Goal: Information Seeking & Learning: Learn about a topic

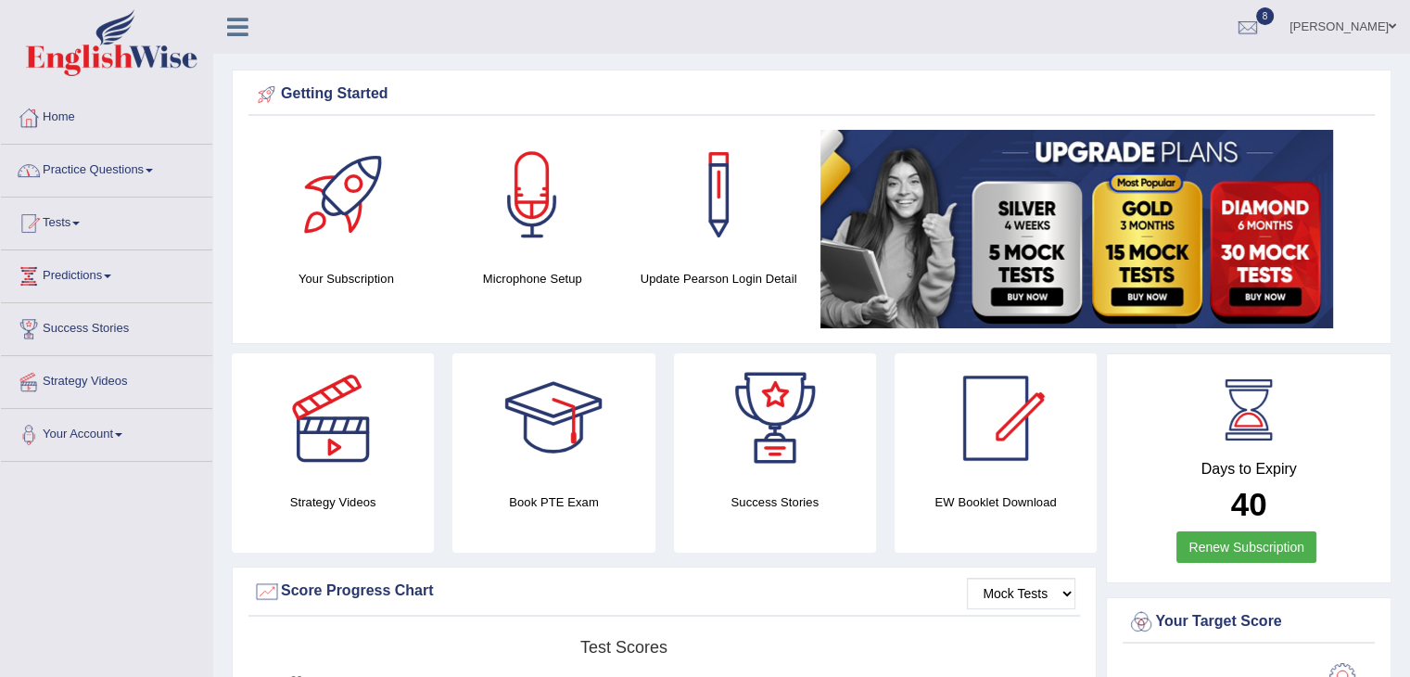
click at [159, 168] on link "Practice Questions" at bounding box center [106, 168] width 211 height 46
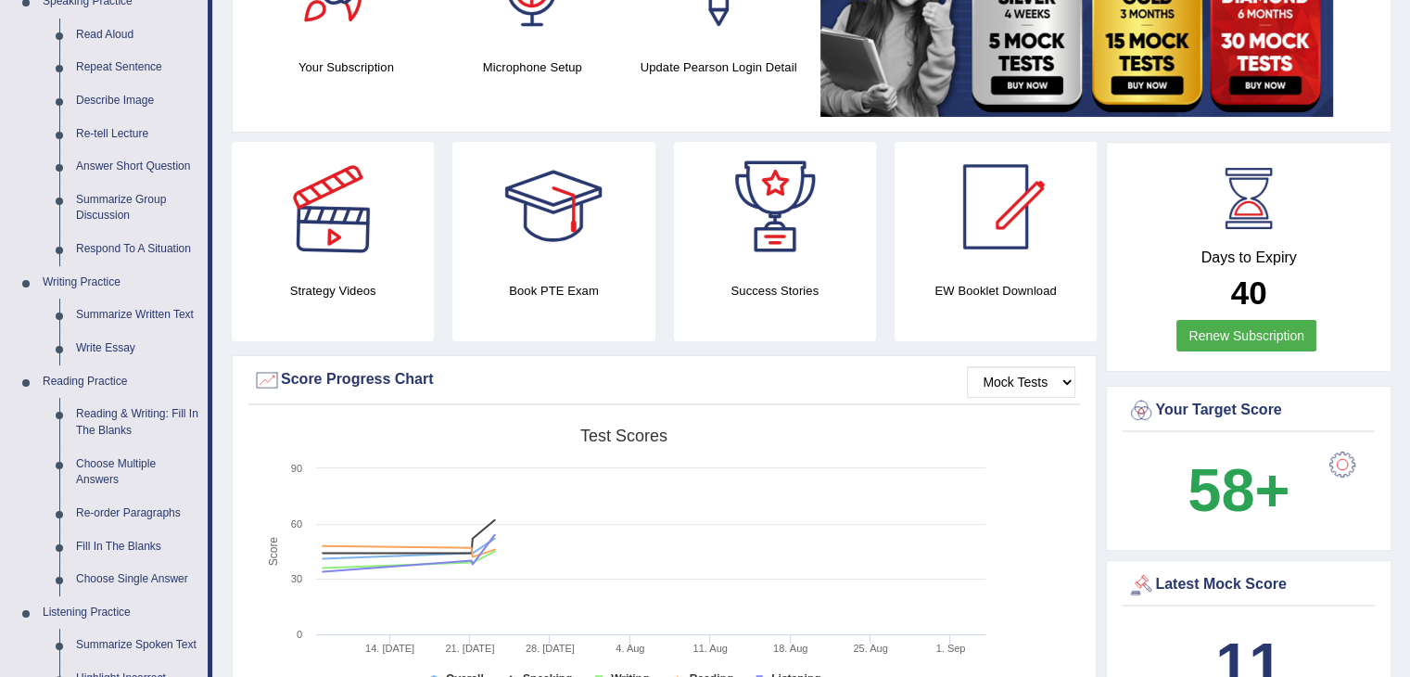
scroll to position [371, 0]
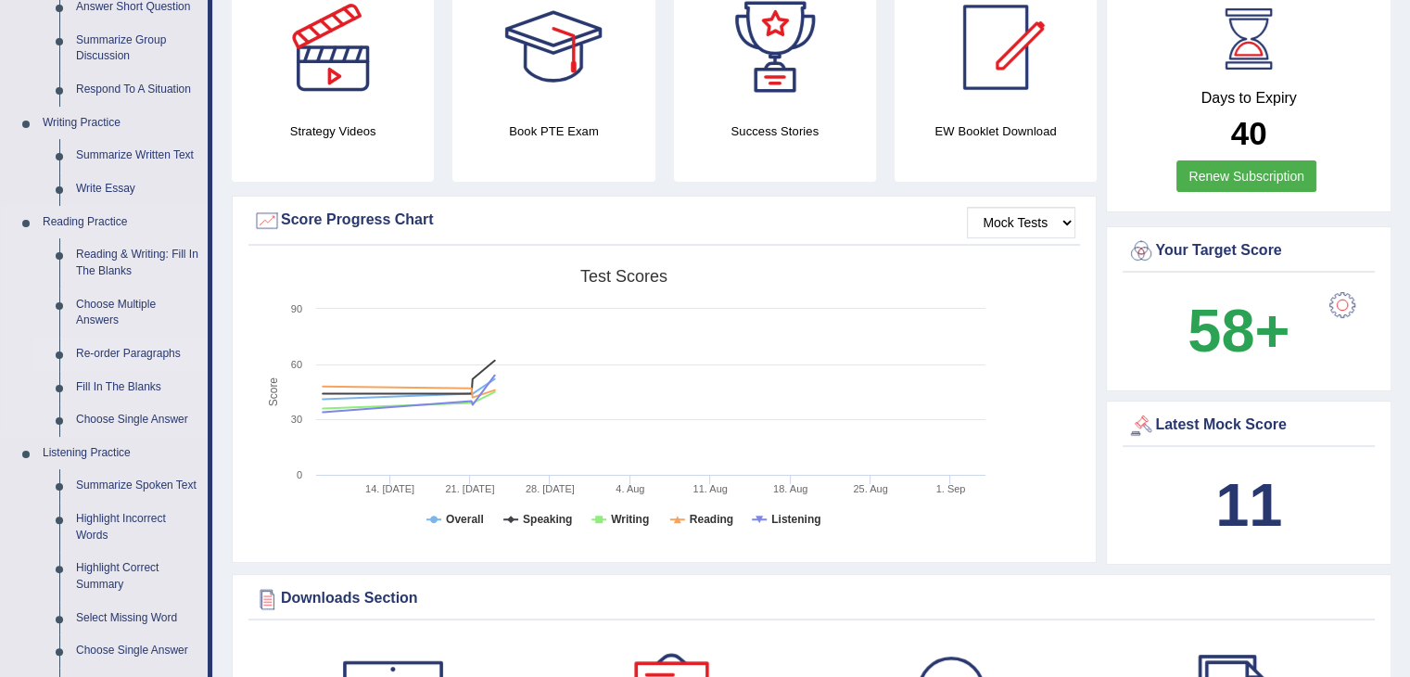
click at [150, 352] on link "Re-order Paragraphs" at bounding box center [138, 353] width 140 height 33
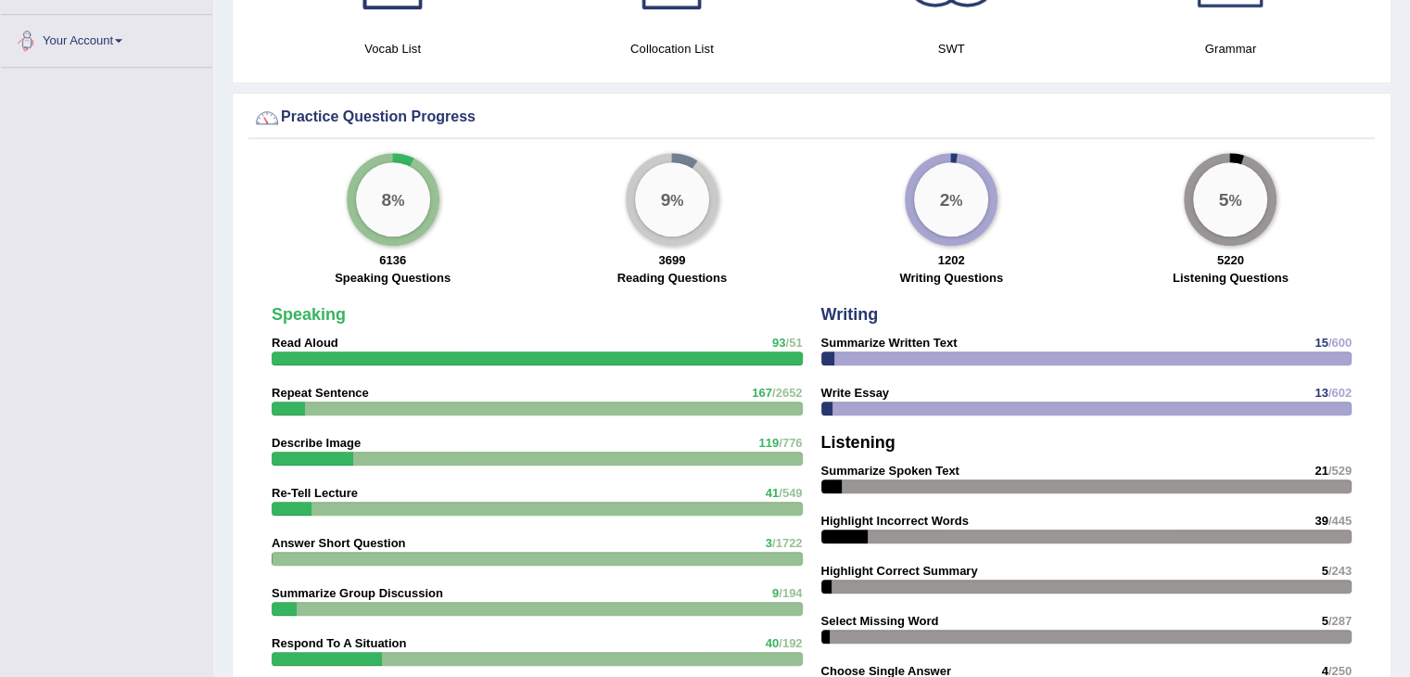
scroll to position [1161, 0]
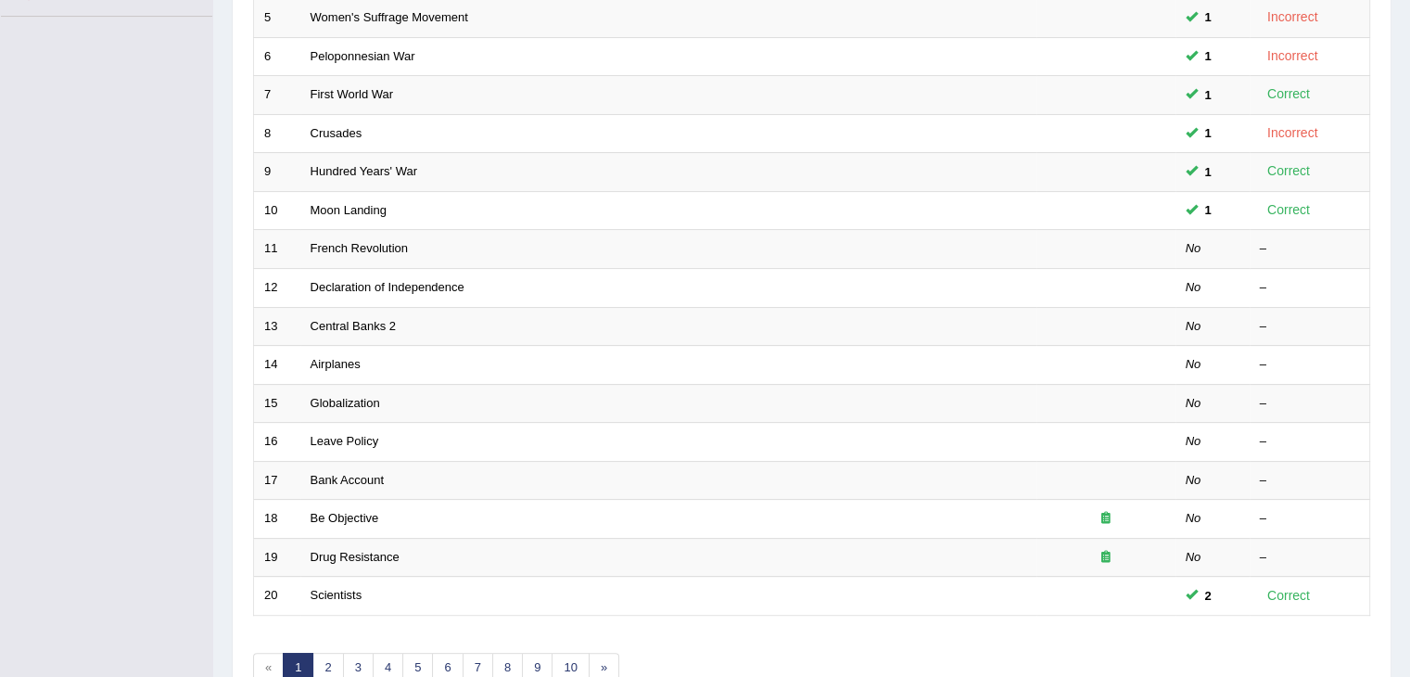
scroll to position [545, 0]
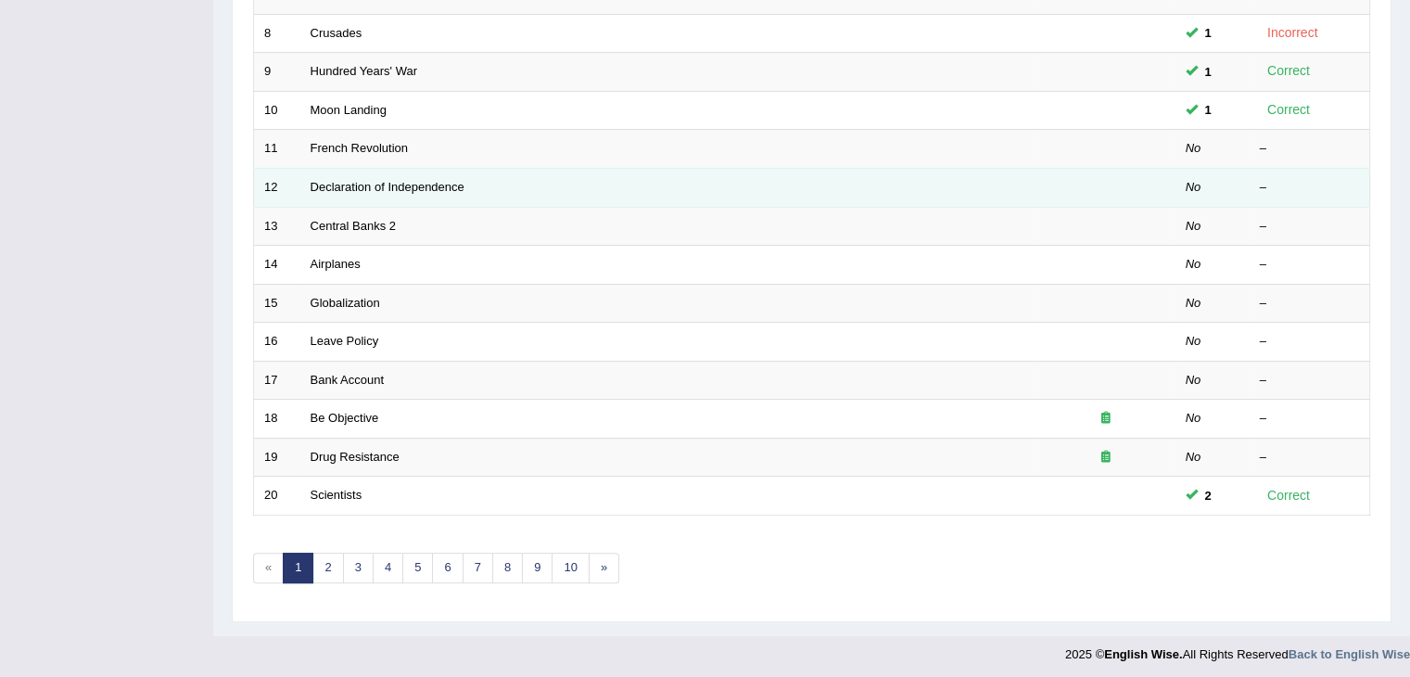
click at [310, 141] on link "French Revolution" at bounding box center [359, 148] width 98 height 14
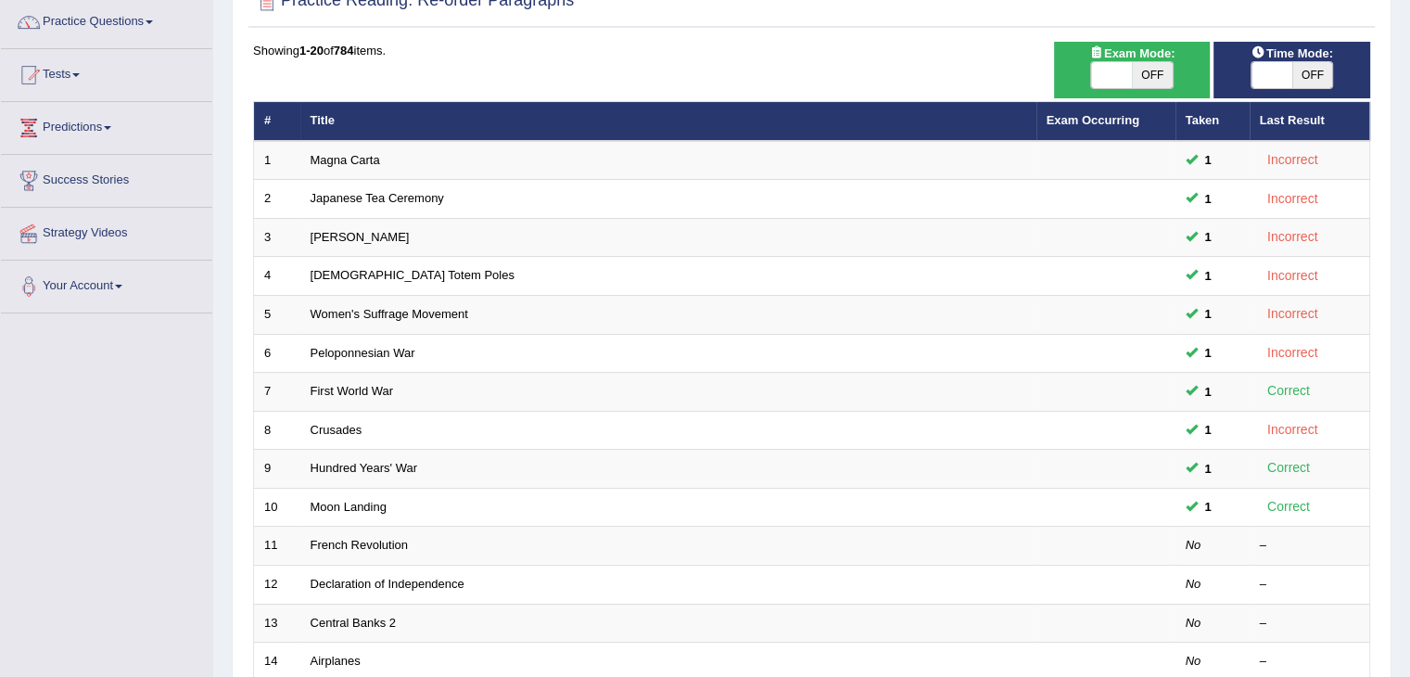
scroll to position [0, 0]
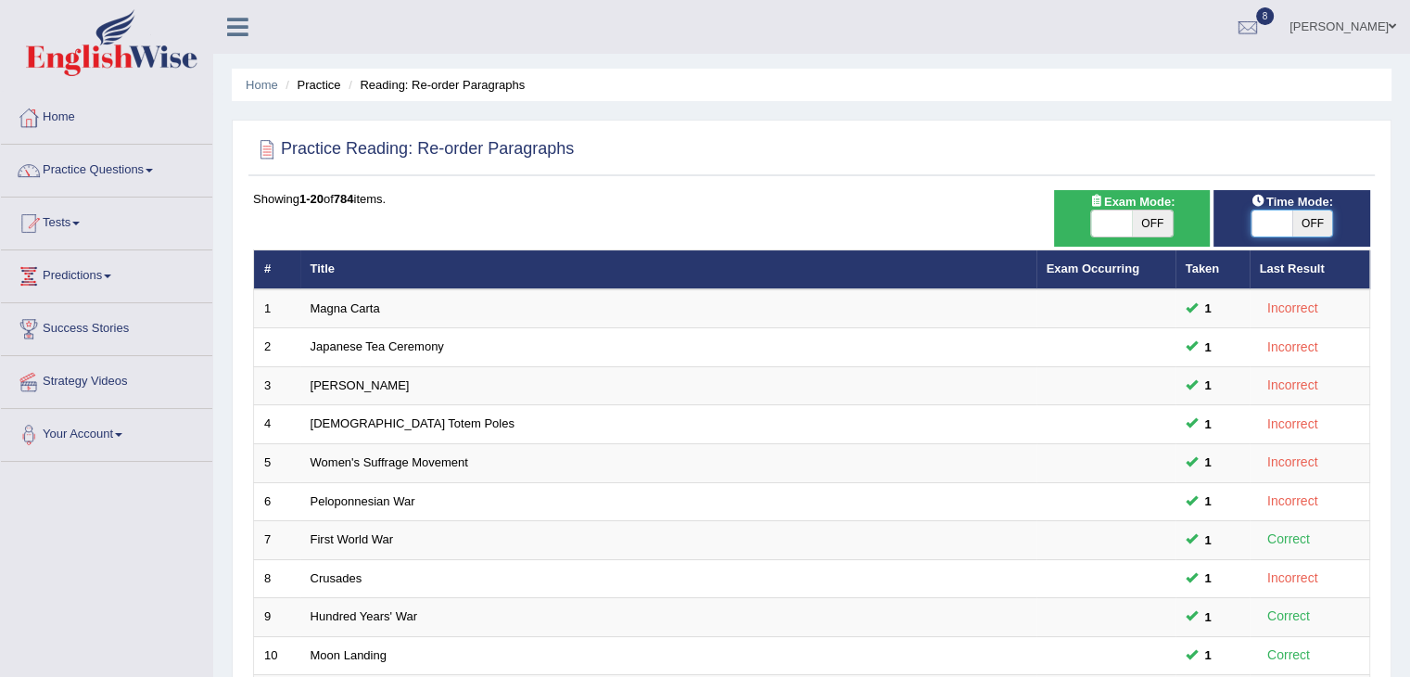
click at [1277, 222] on span at bounding box center [1271, 223] width 41 height 26
checkbox input "true"
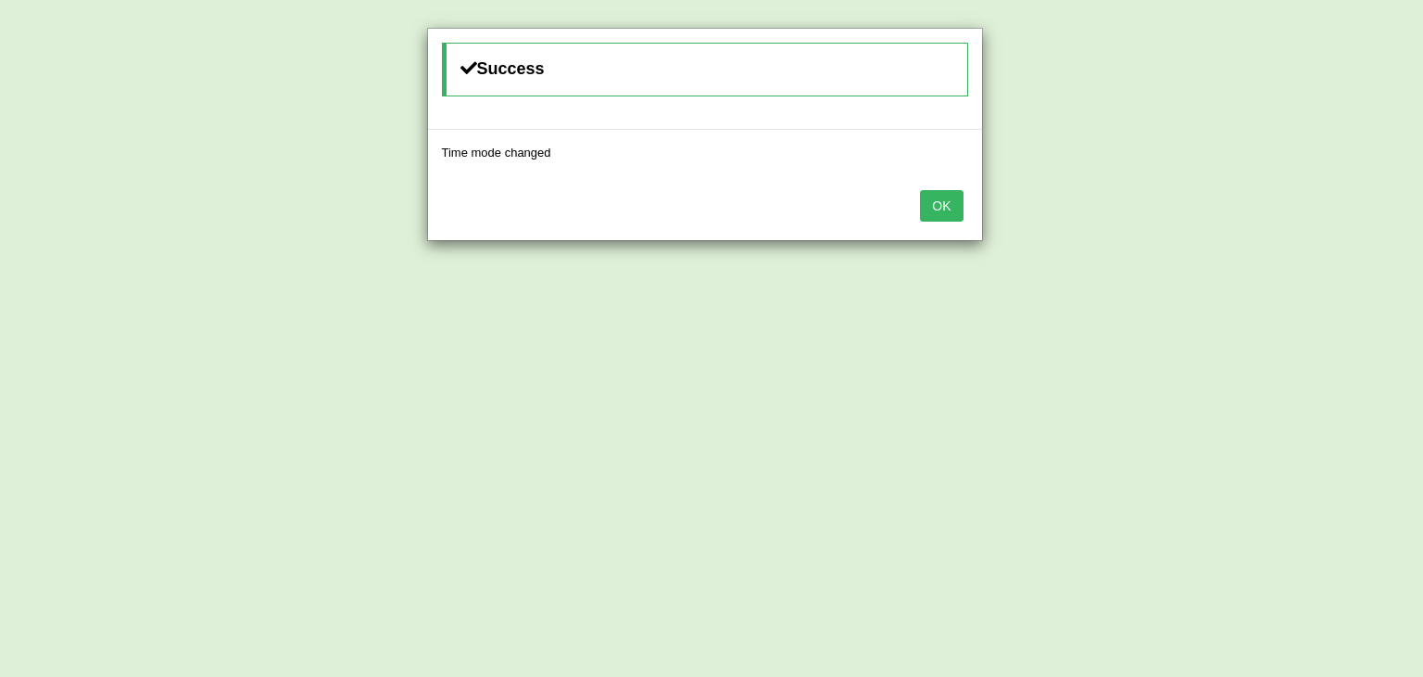
drag, startPoint x: 943, startPoint y: 211, endPoint x: 944, endPoint y: 234, distance: 22.3
click at [942, 231] on div "OK" at bounding box center [705, 207] width 554 height 65
click at [943, 201] on button "OK" at bounding box center [941, 206] width 43 height 32
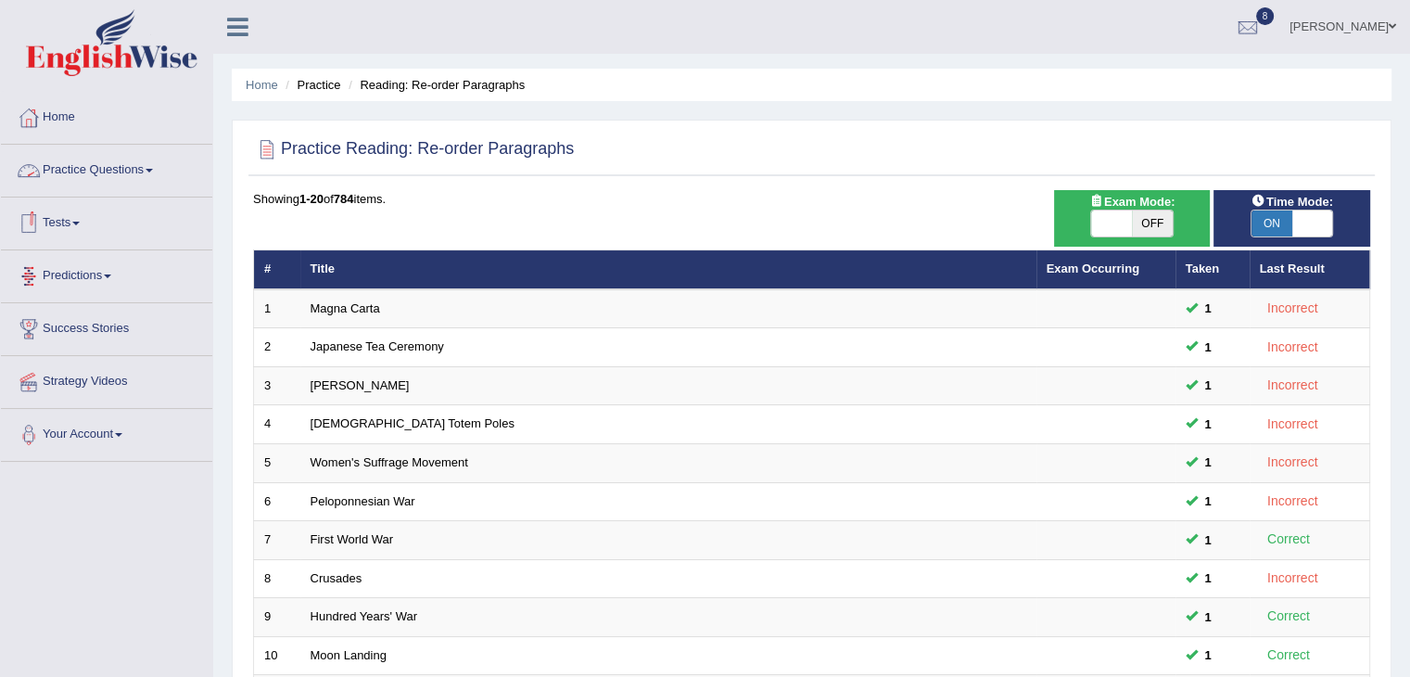
click at [161, 164] on link "Practice Questions" at bounding box center [106, 168] width 211 height 46
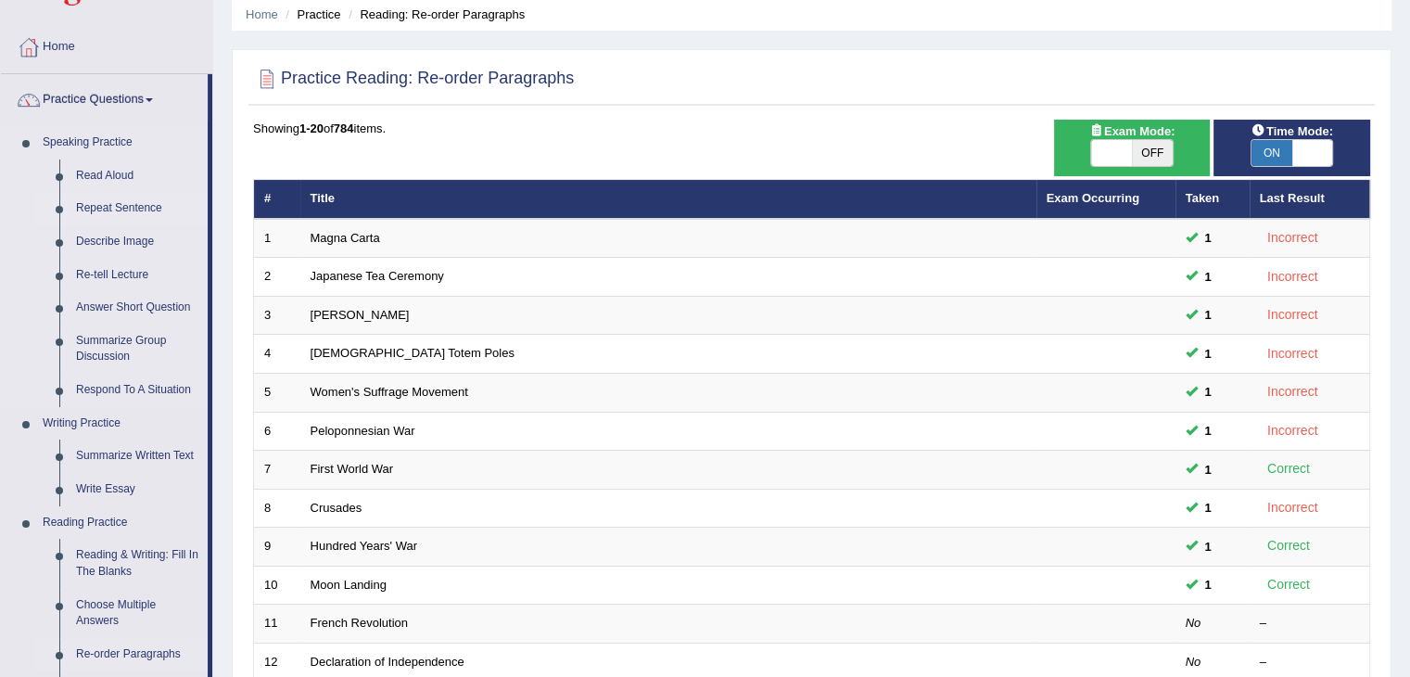
scroll to position [185, 0]
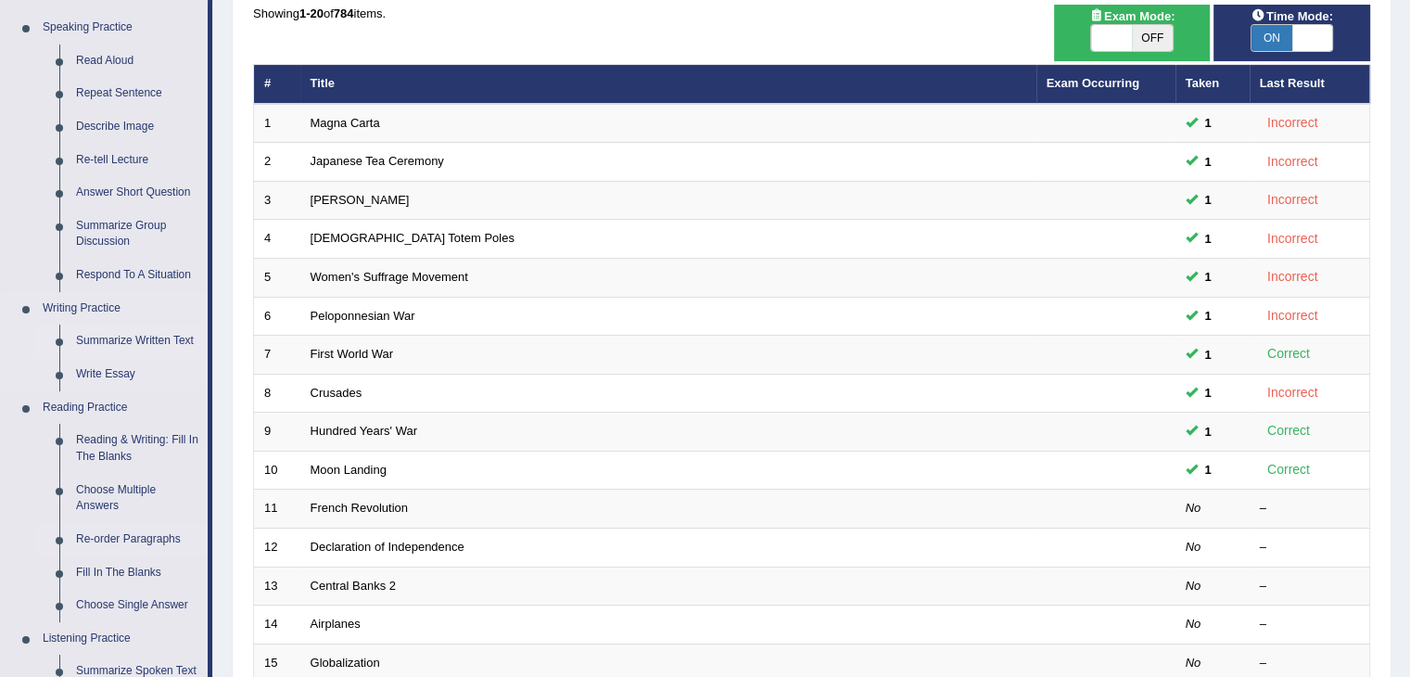
click at [163, 338] on link "Summarize Written Text" at bounding box center [138, 340] width 140 height 33
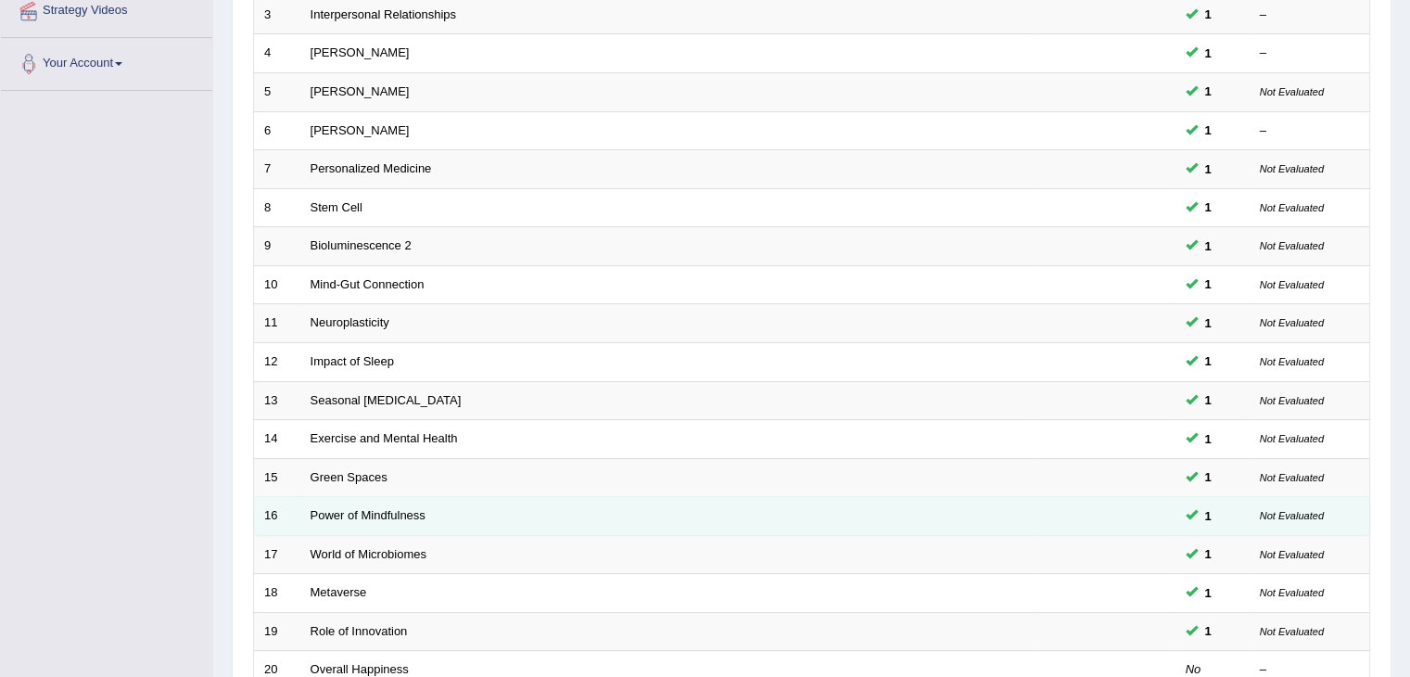
scroll to position [545, 0]
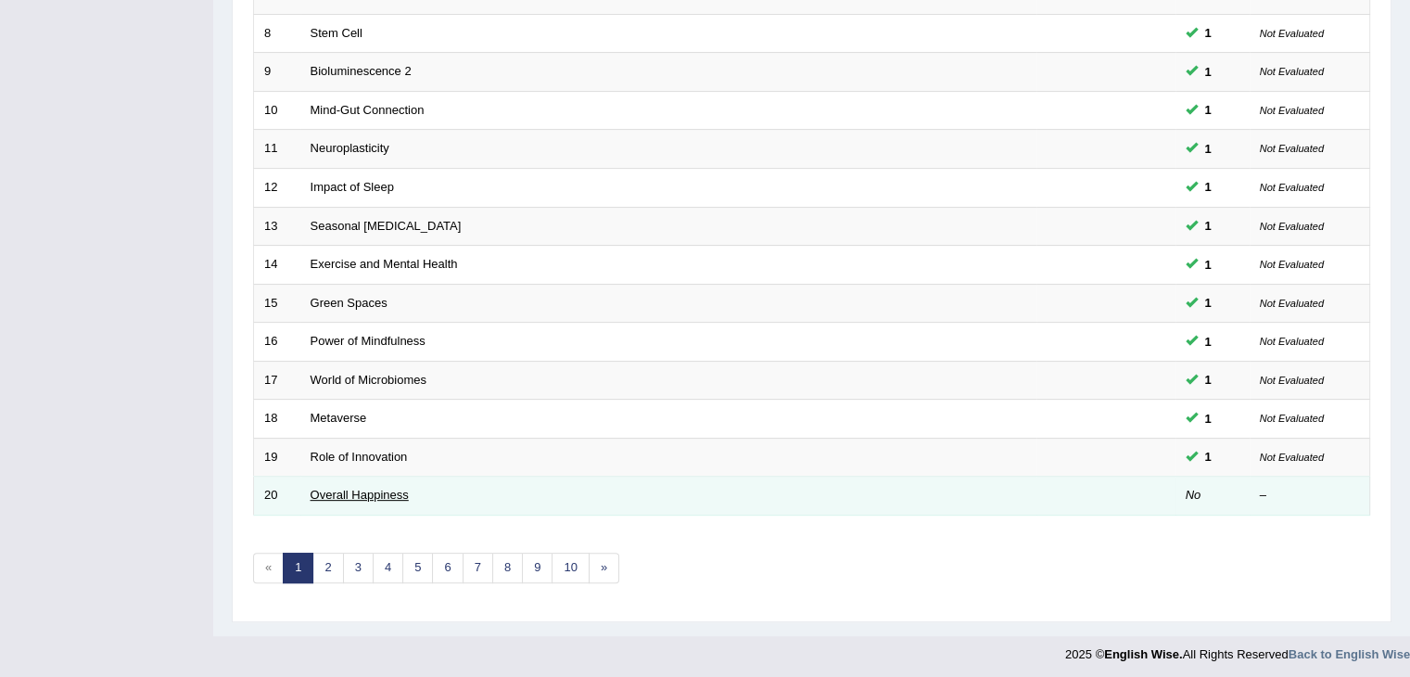
click at [396, 487] on link "Overall Happiness" at bounding box center [359, 494] width 98 height 14
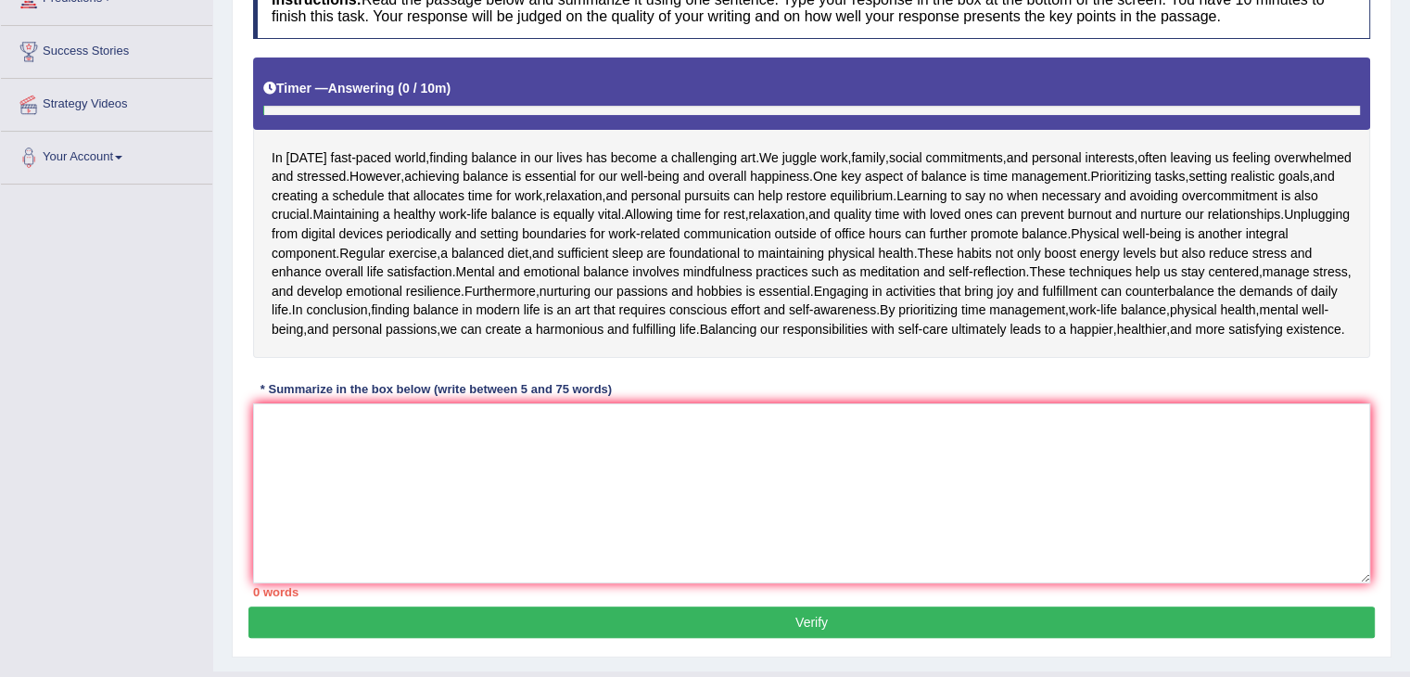
scroll to position [278, 0]
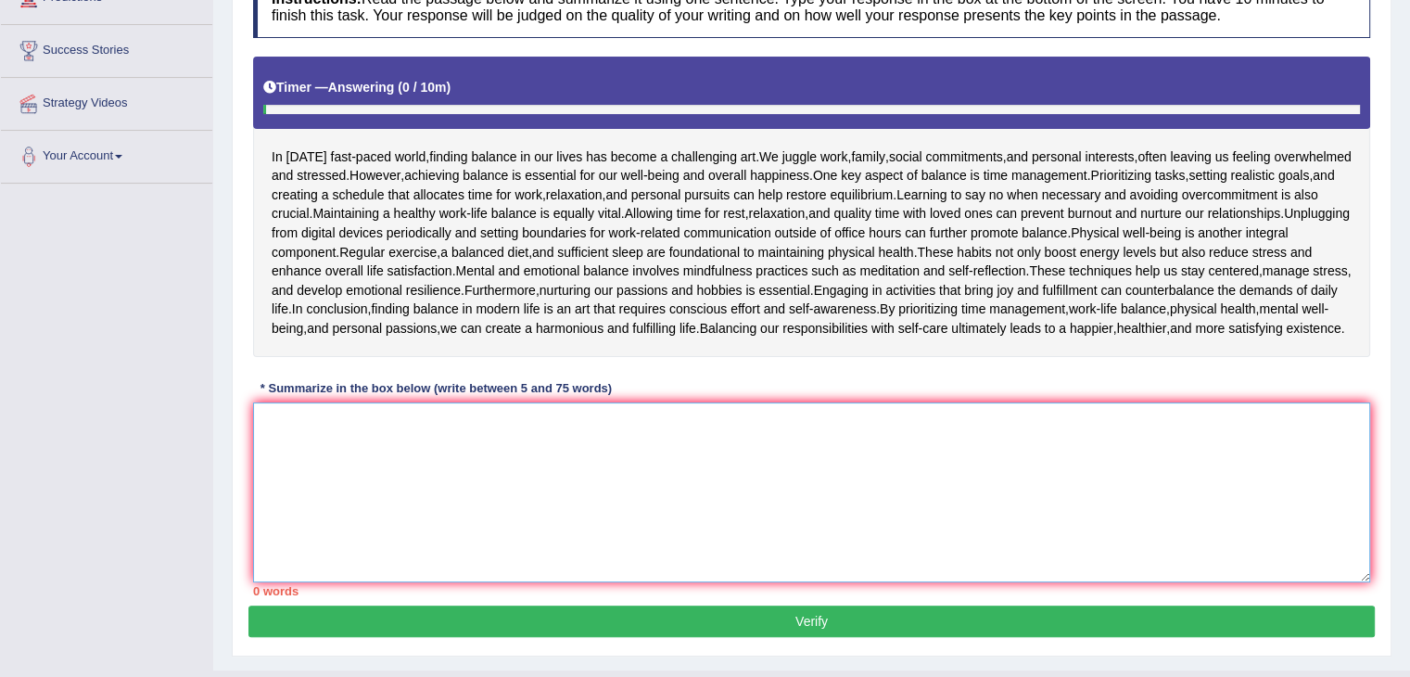
click at [548, 454] on textarea at bounding box center [811, 492] width 1117 height 180
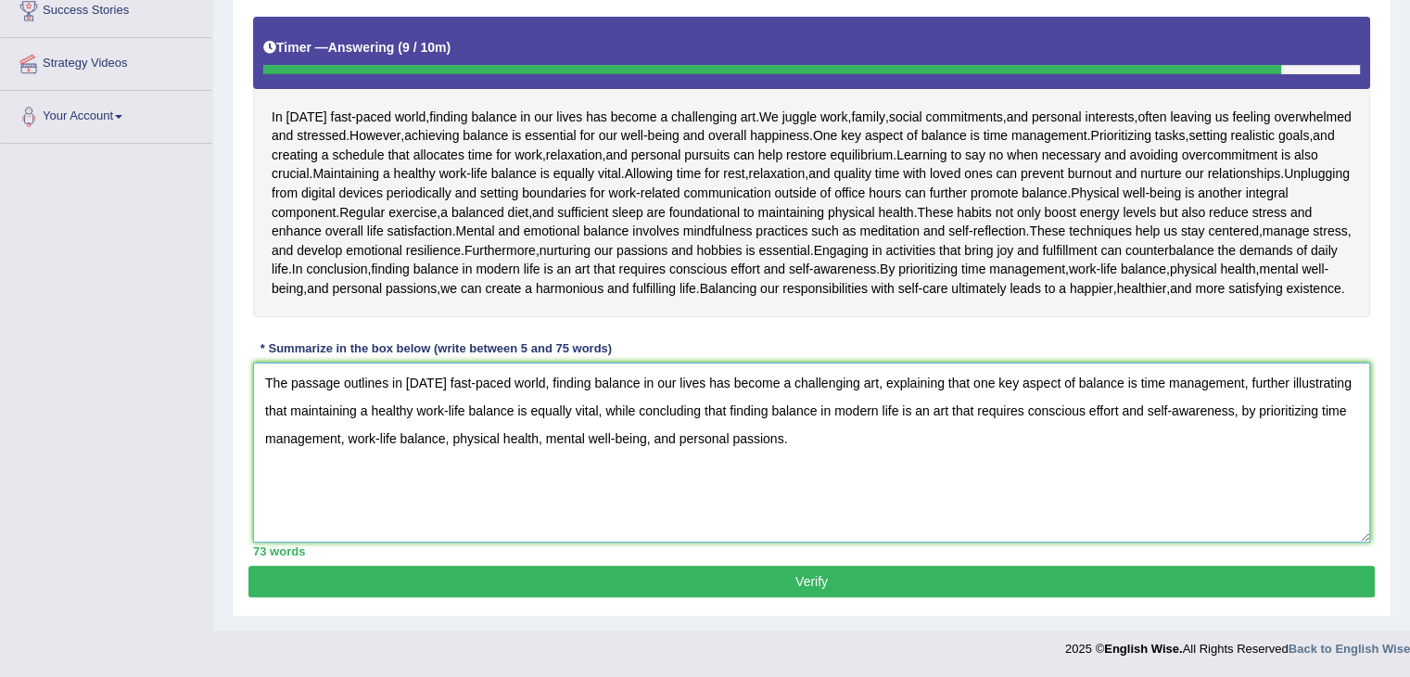
type textarea "The passage outlines in [DATE] fast-paced world, finding balance in our lives h…"
click at [788, 576] on button "Verify" at bounding box center [811, 581] width 1126 height 32
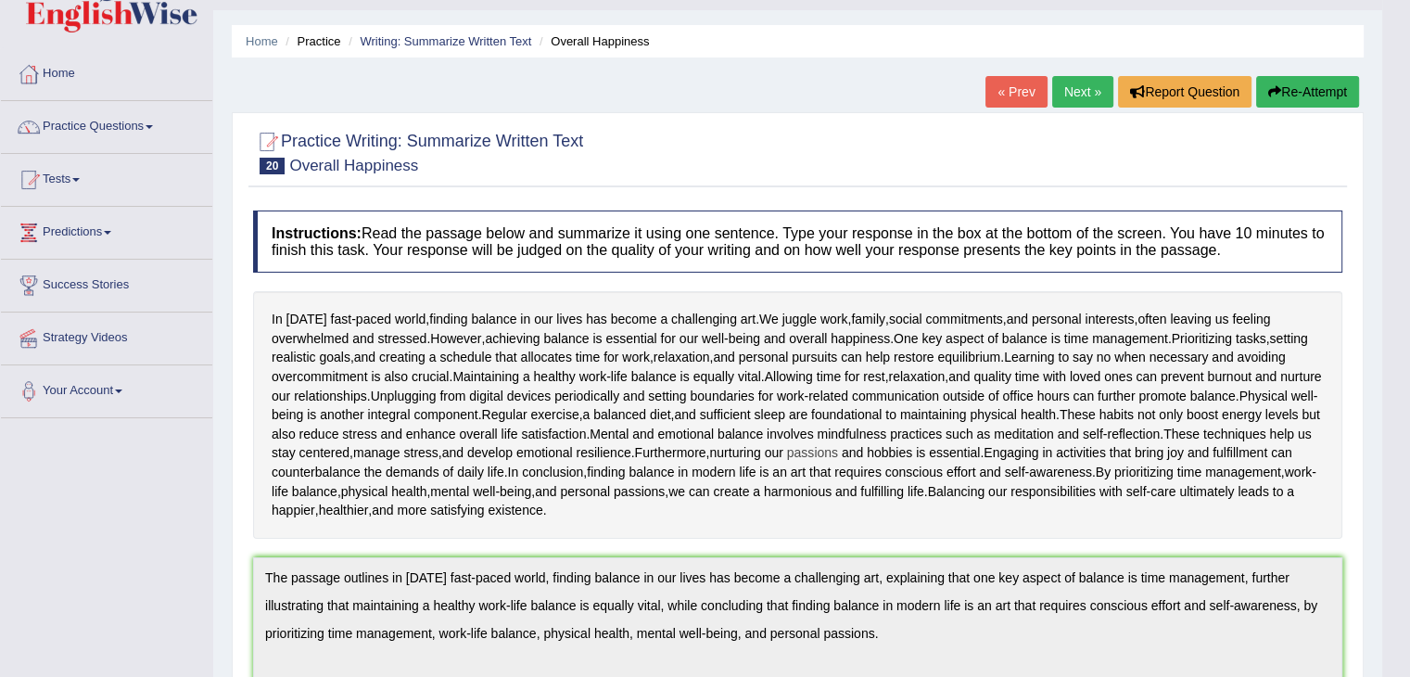
scroll to position [0, 0]
